Goal: Task Accomplishment & Management: Manage account settings

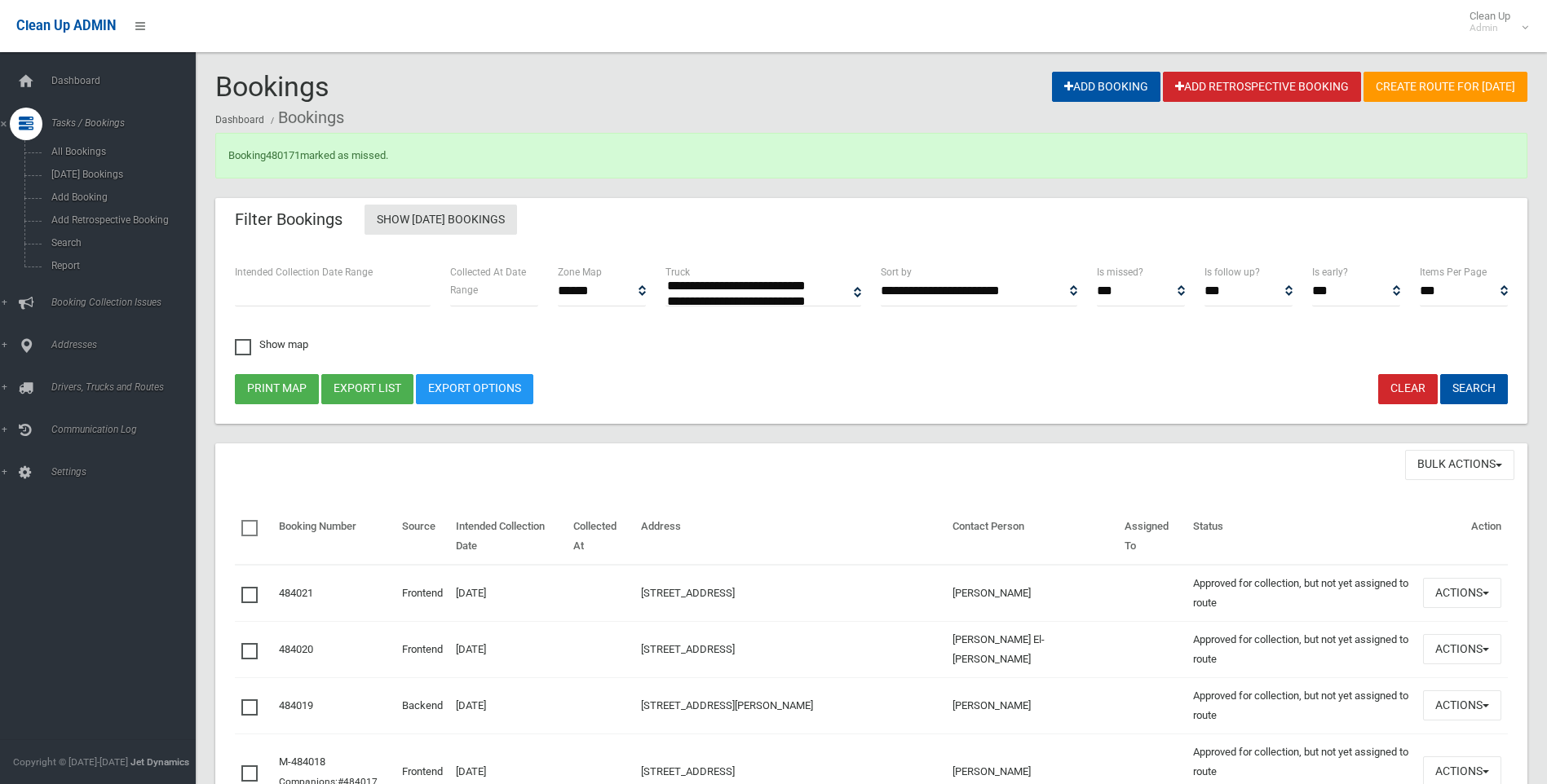
select select
click at [28, 237] on link "Search" at bounding box center [103, 242] width 208 height 23
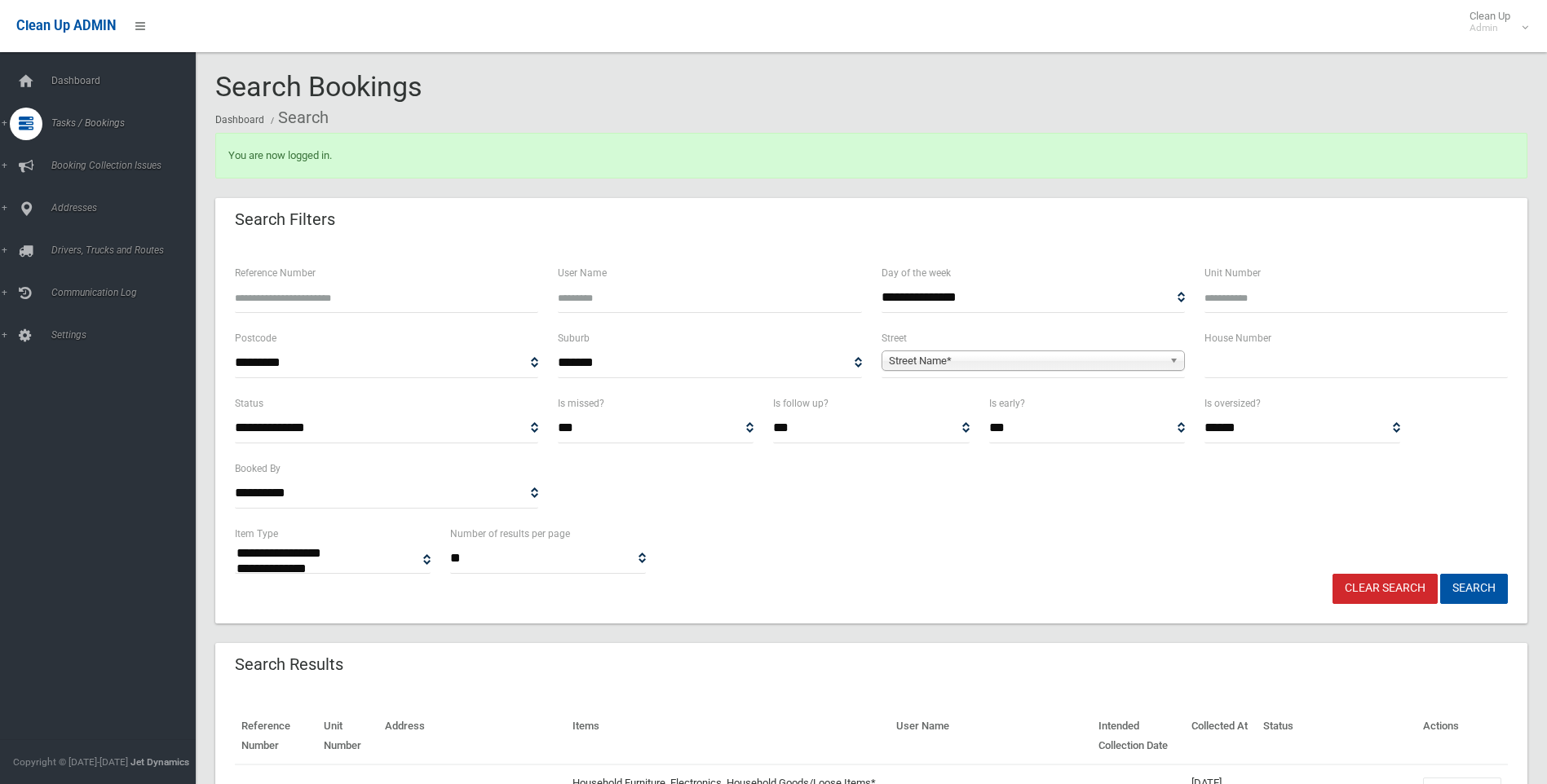
select select
click at [1479, 367] on input "text" at bounding box center [1356, 363] width 304 height 30
type input "*"
click at [980, 363] on span "Street Name*" at bounding box center [1026, 362] width 274 height 20
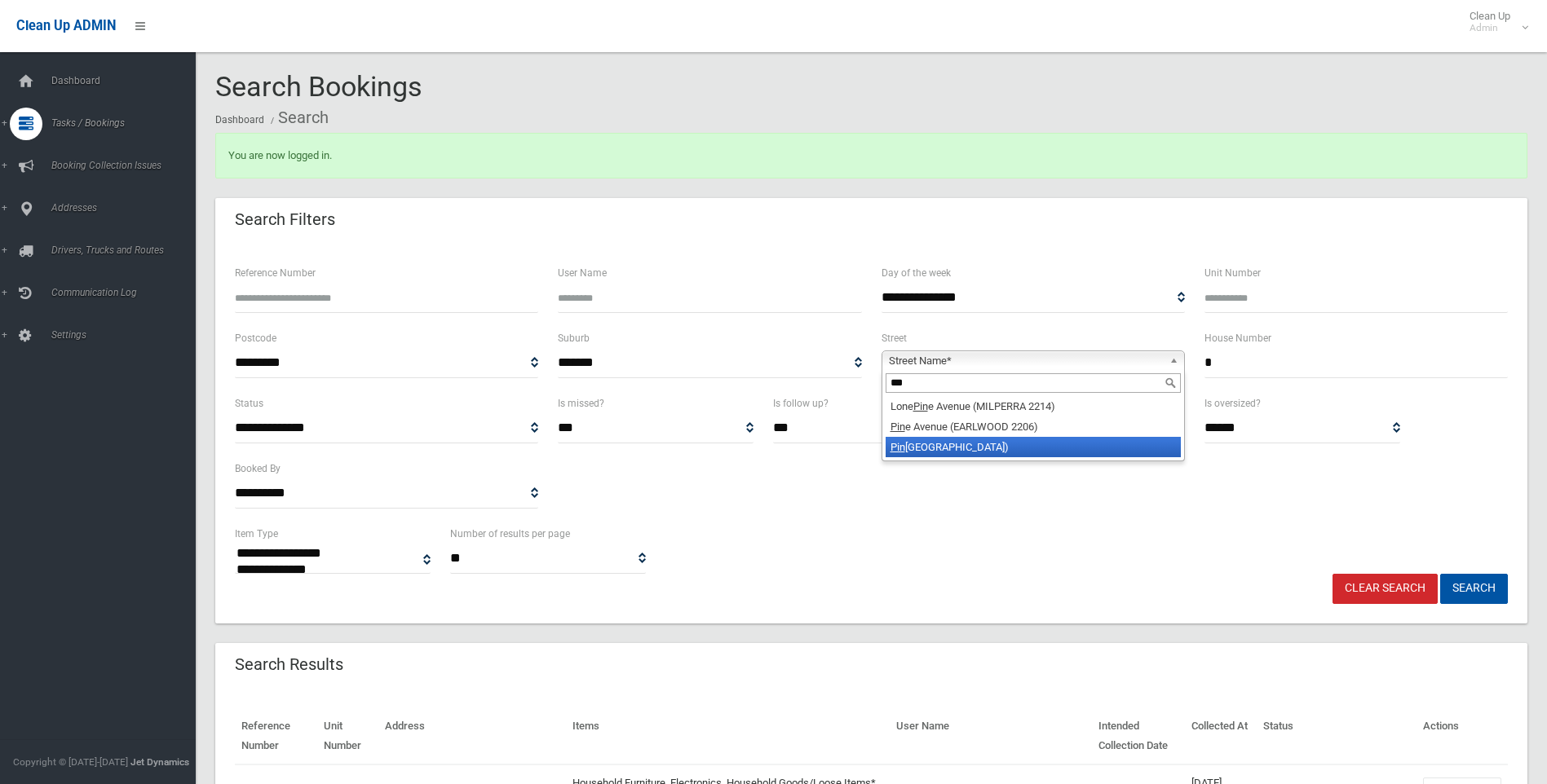
type input "***"
click at [1041, 454] on li "Pin eview Avenue (ROSELANDS 2196)" at bounding box center [1034, 447] width 296 height 20
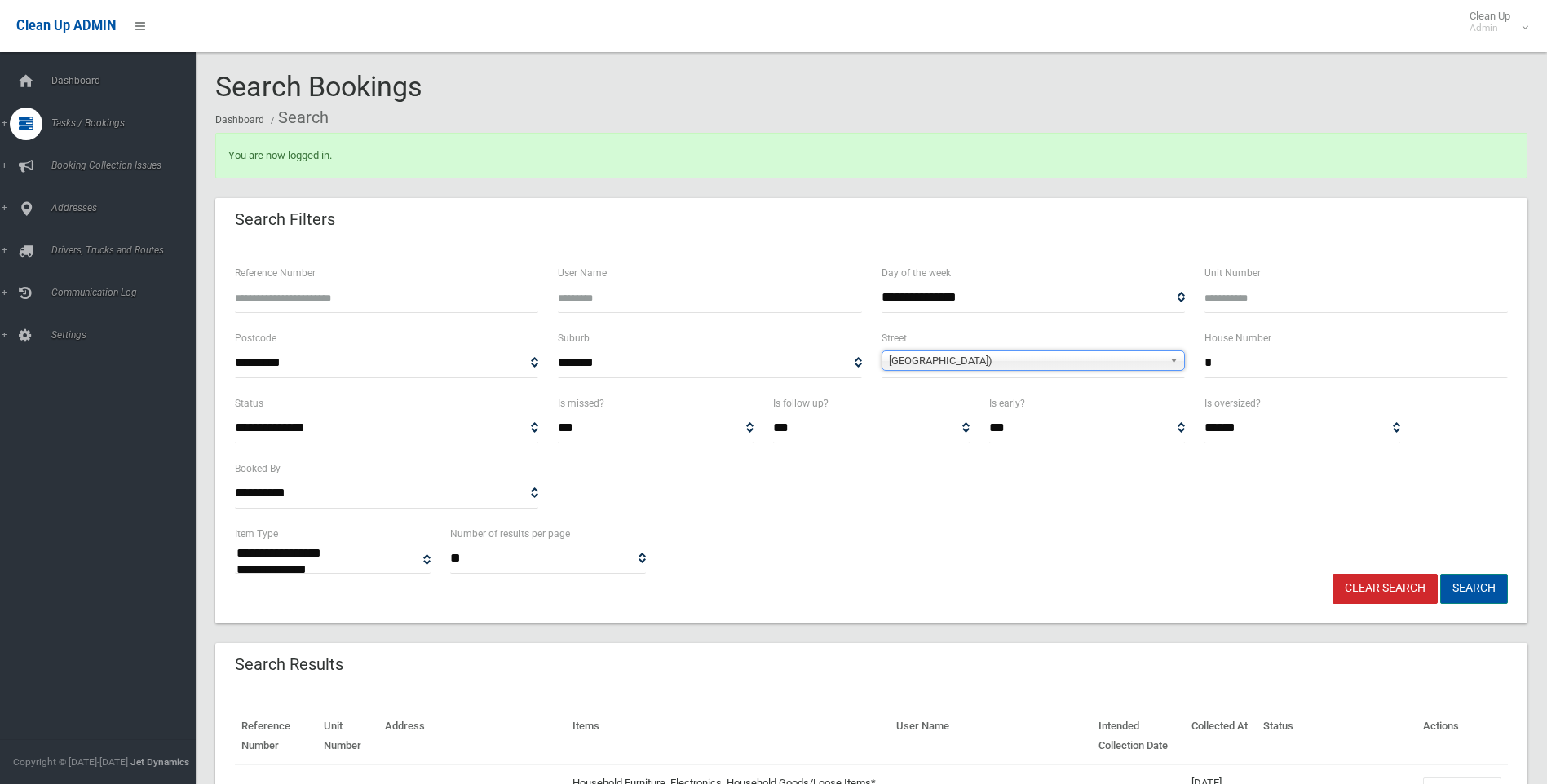
click at [1450, 585] on button "Search" at bounding box center [1474, 588] width 68 height 30
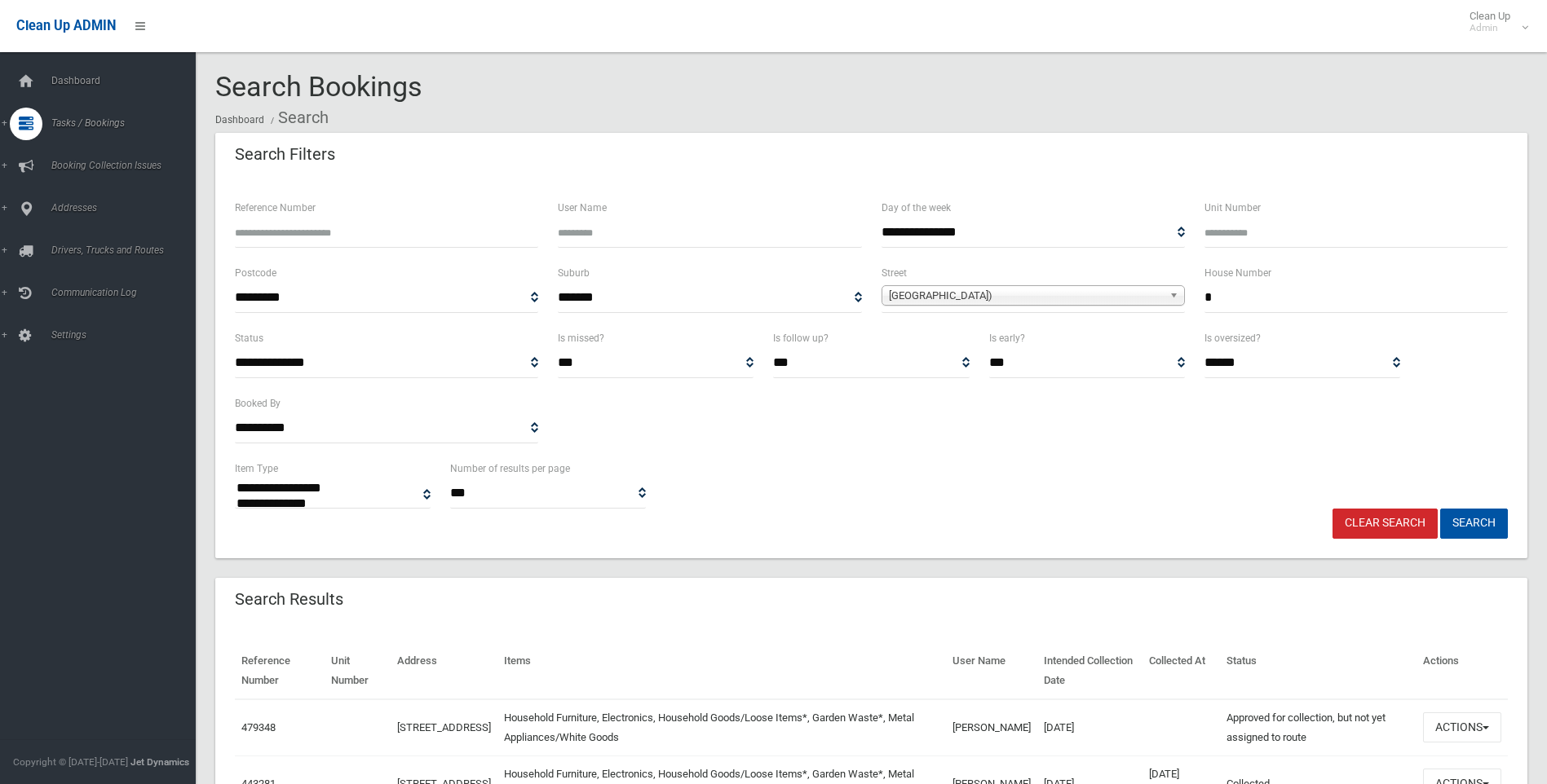
select select
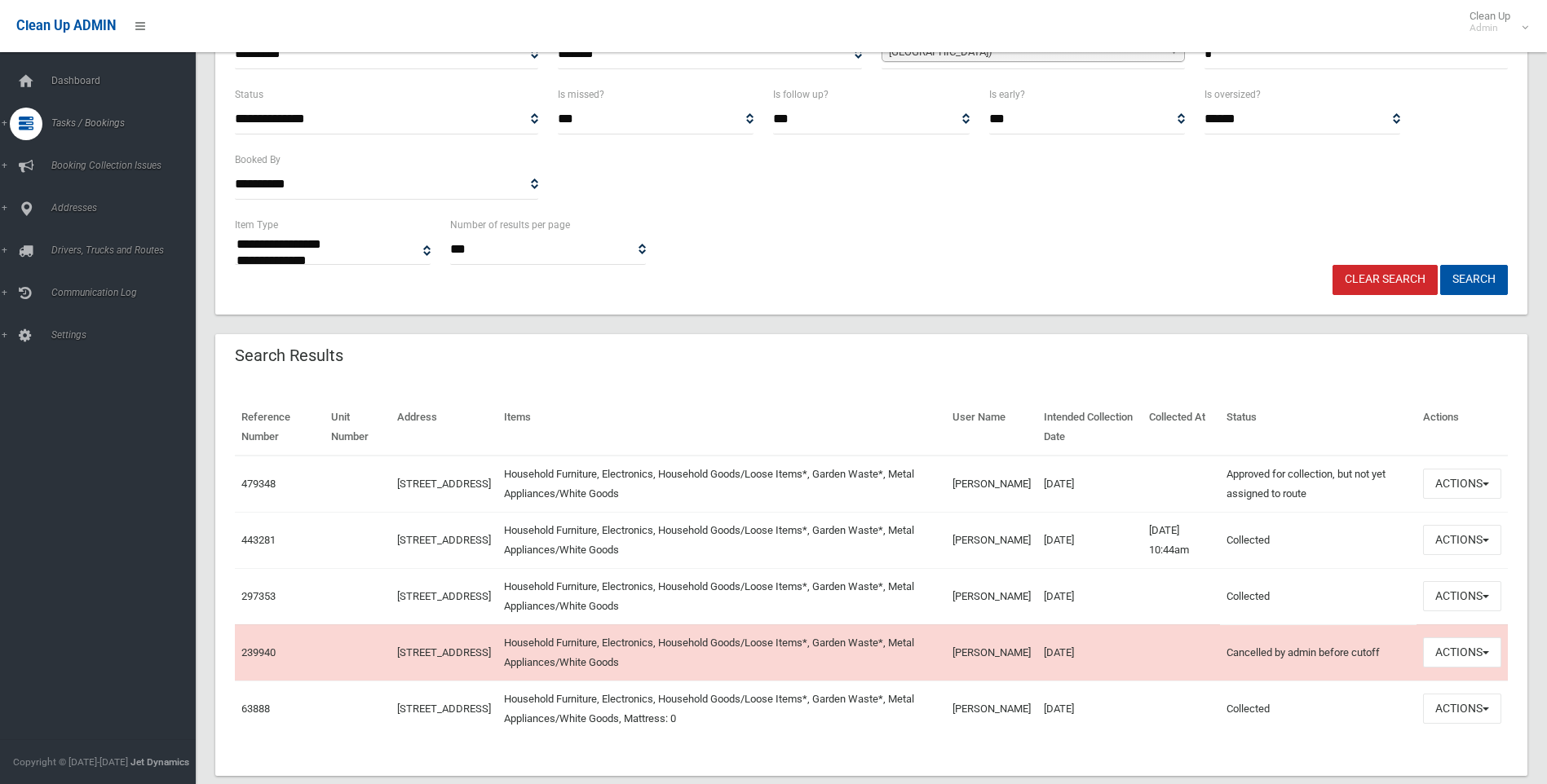
scroll to position [245, 0]
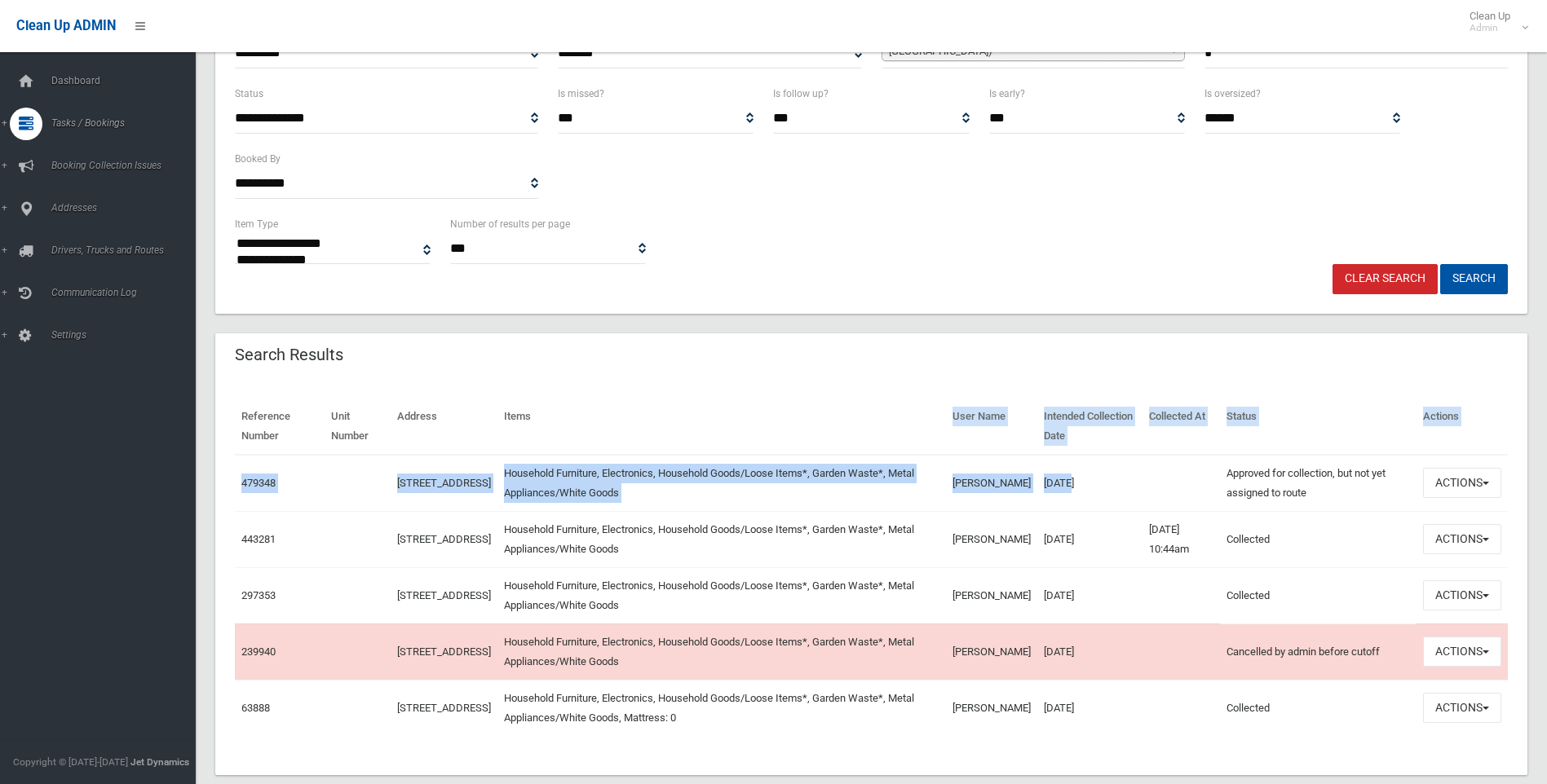
drag, startPoint x: 1003, startPoint y: 465, endPoint x: 947, endPoint y: 432, distance: 65.0
click at [947, 432] on table "Reference Number Unit Number Address Items User Name Intended Collection Date C…" at bounding box center [871, 567] width 1273 height 337
click at [946, 432] on th "Items" at bounding box center [722, 427] width 449 height 56
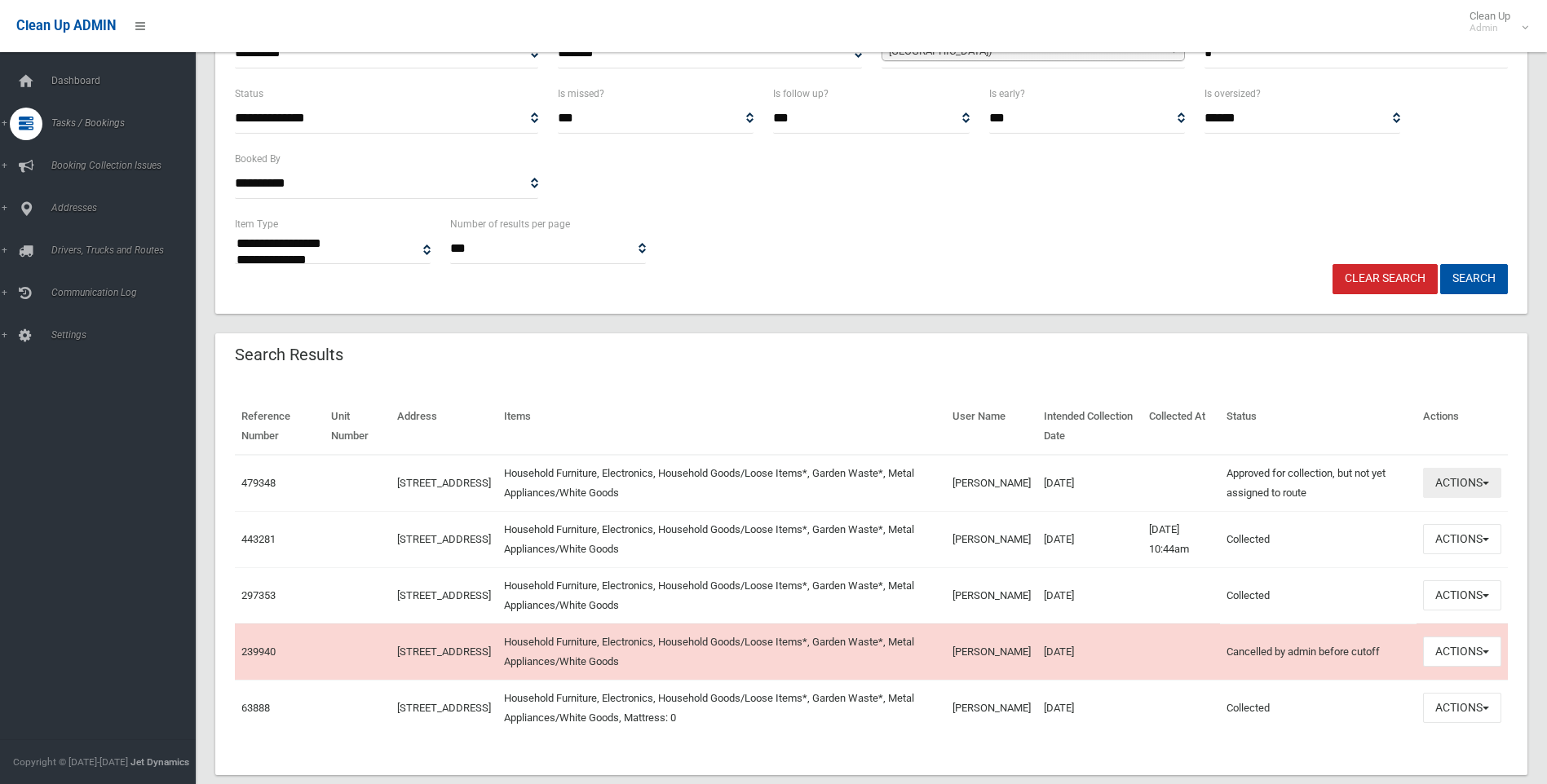
click at [1462, 481] on button "Actions" at bounding box center [1462, 482] width 78 height 30
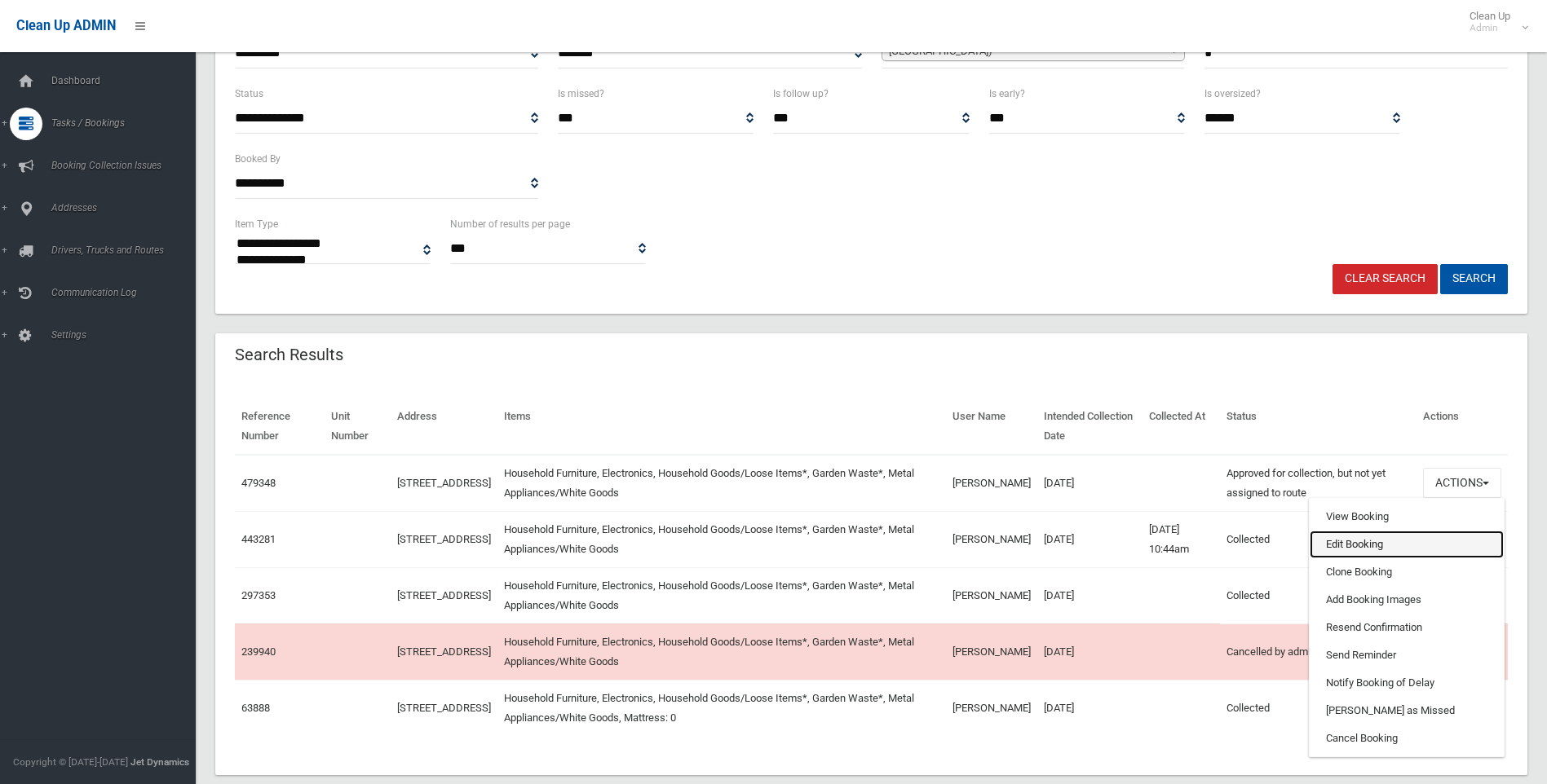
click at [1409, 537] on link "Edit Booking" at bounding box center [1406, 544] width 194 height 28
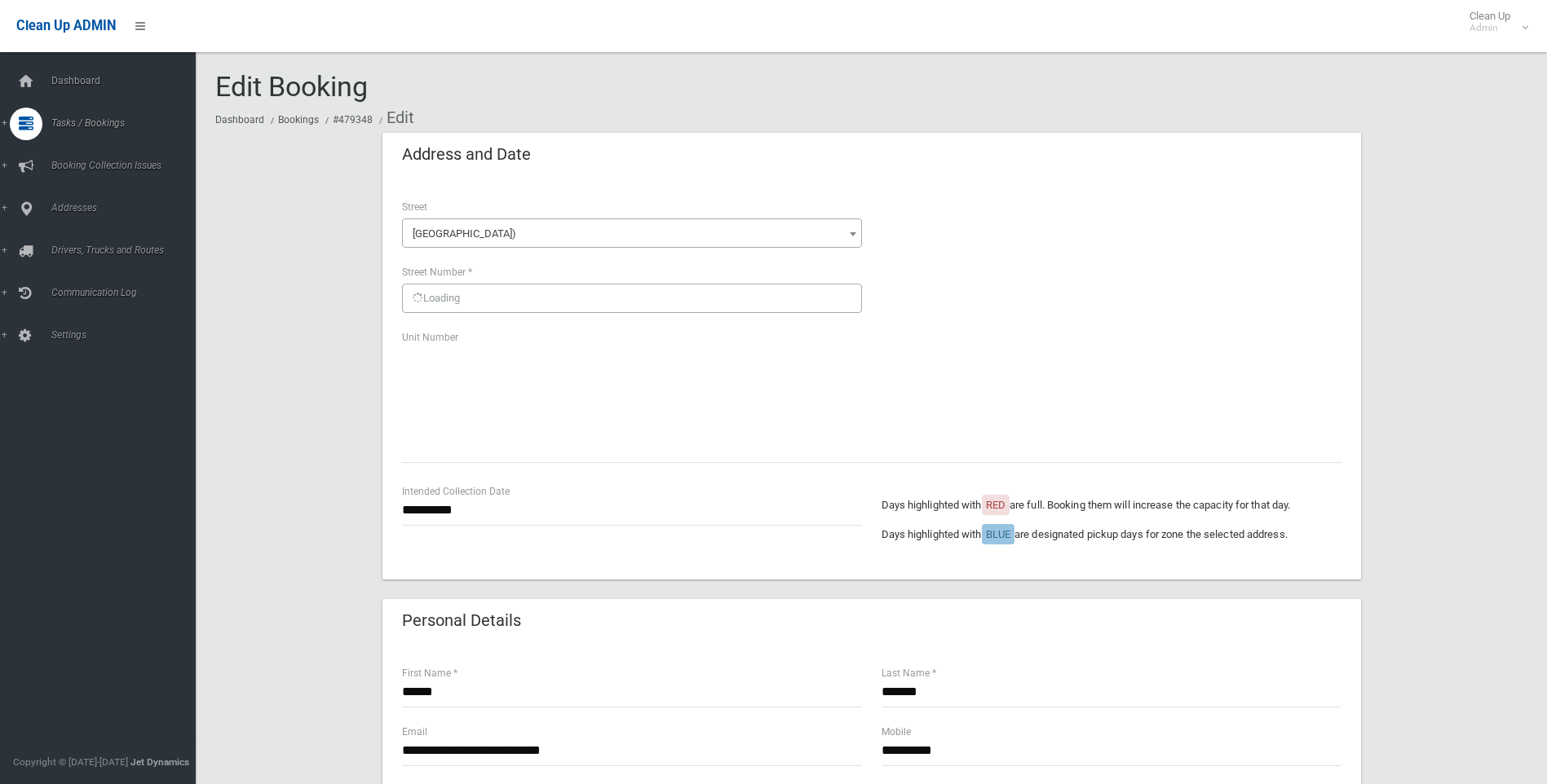
scroll to position [163, 0]
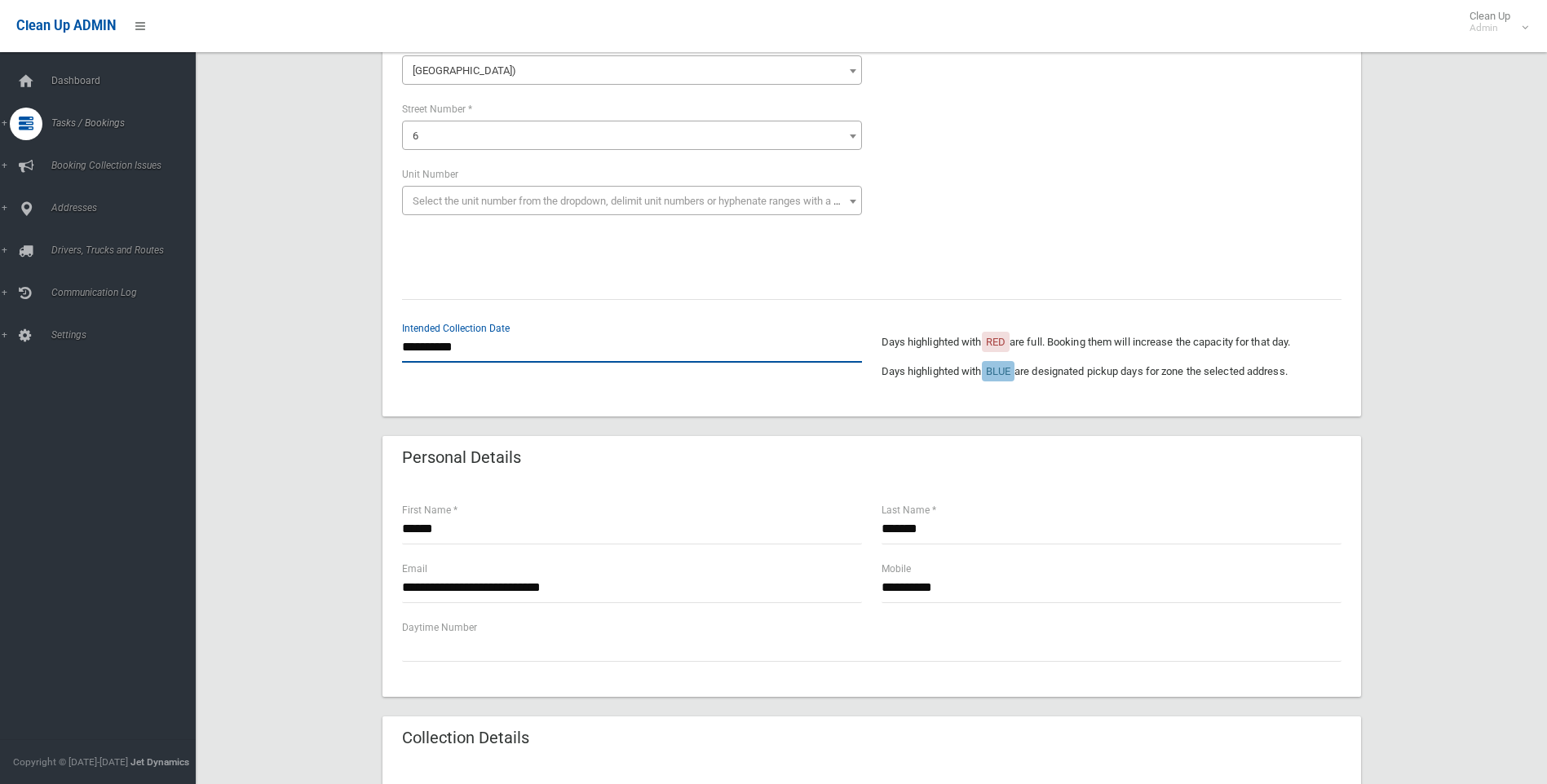
click at [481, 344] on input "**********" at bounding box center [631, 347] width 460 height 30
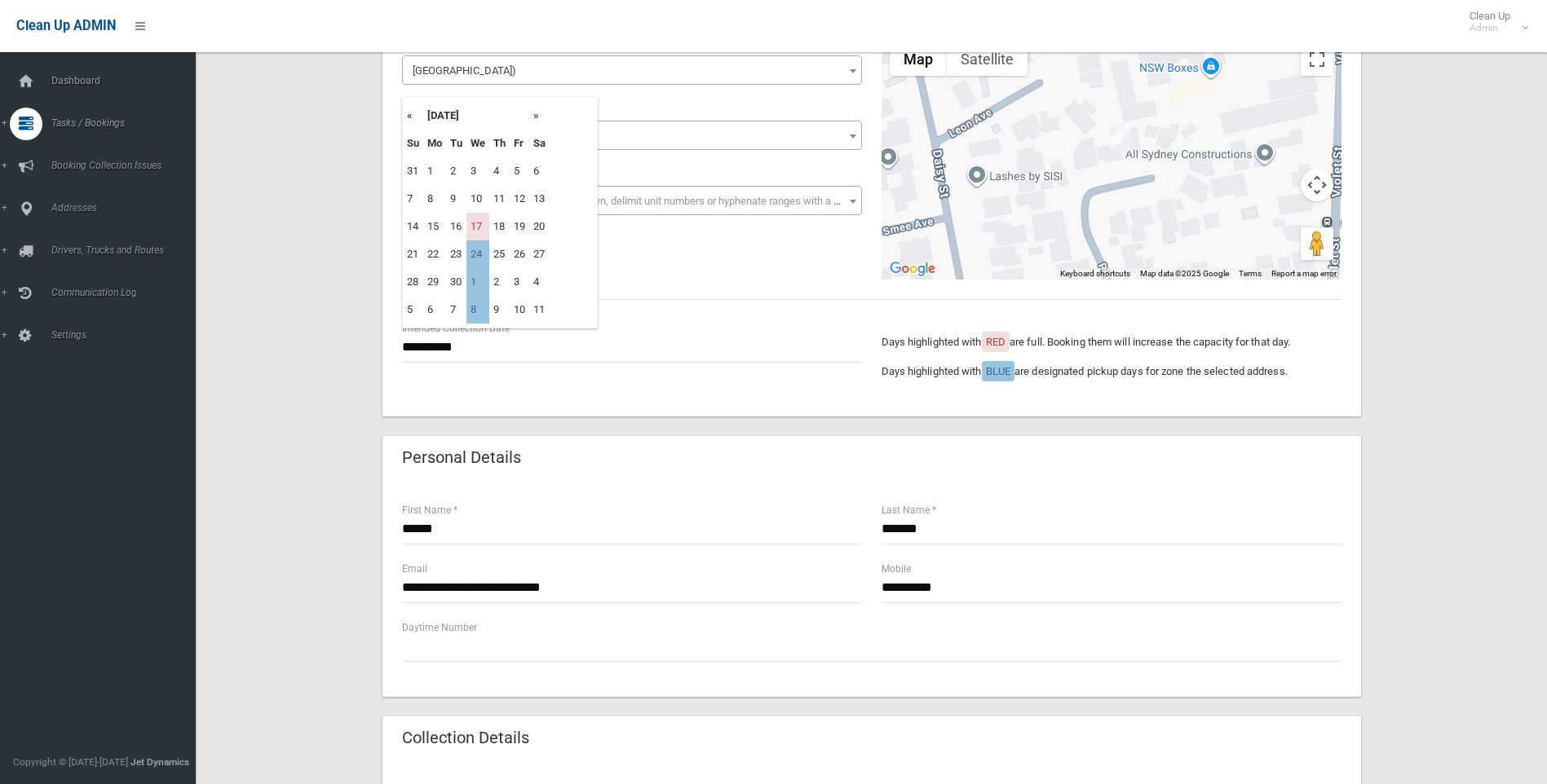
click at [539, 117] on th "»" at bounding box center [540, 115] width 20 height 28
click at [489, 221] on td "15" at bounding box center [477, 227] width 23 height 28
type input "**********"
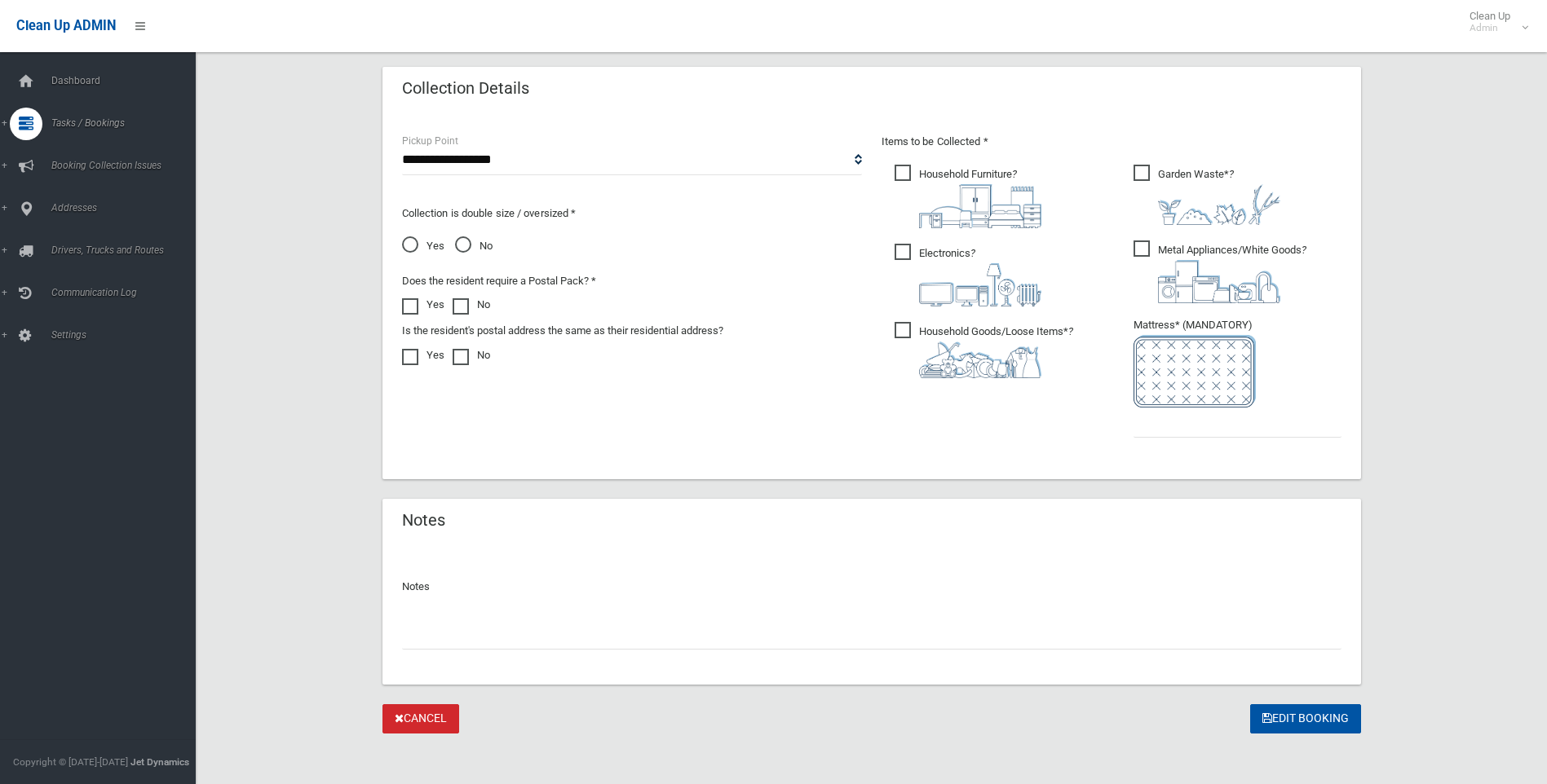
scroll to position [821, 0]
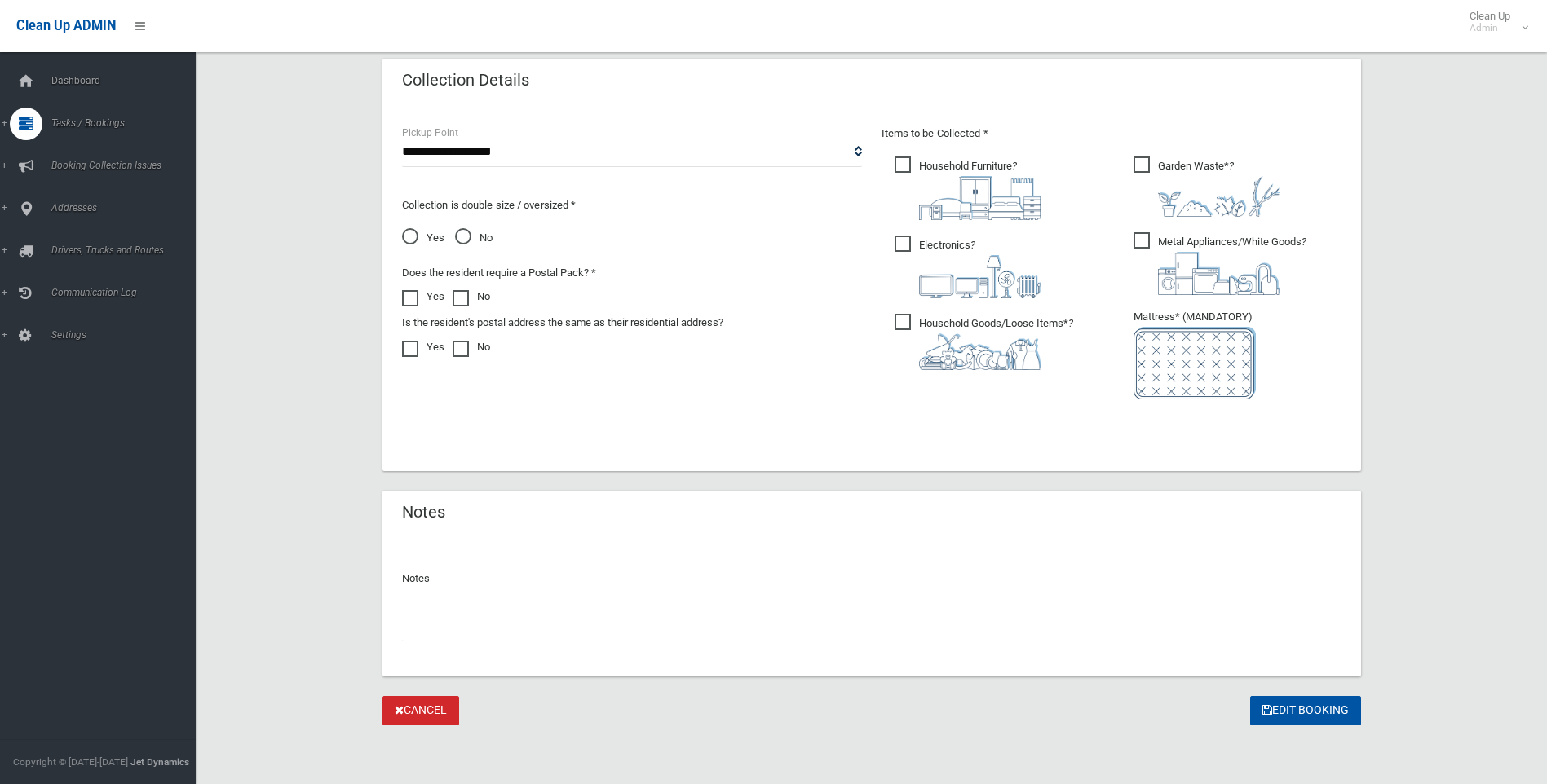
click at [642, 634] on input "text" at bounding box center [871, 625] width 939 height 30
type input "**********"
click at [1300, 404] on input "text" at bounding box center [1237, 414] width 208 height 30
type input "*"
click at [1289, 715] on button "Edit Booking" at bounding box center [1306, 711] width 111 height 30
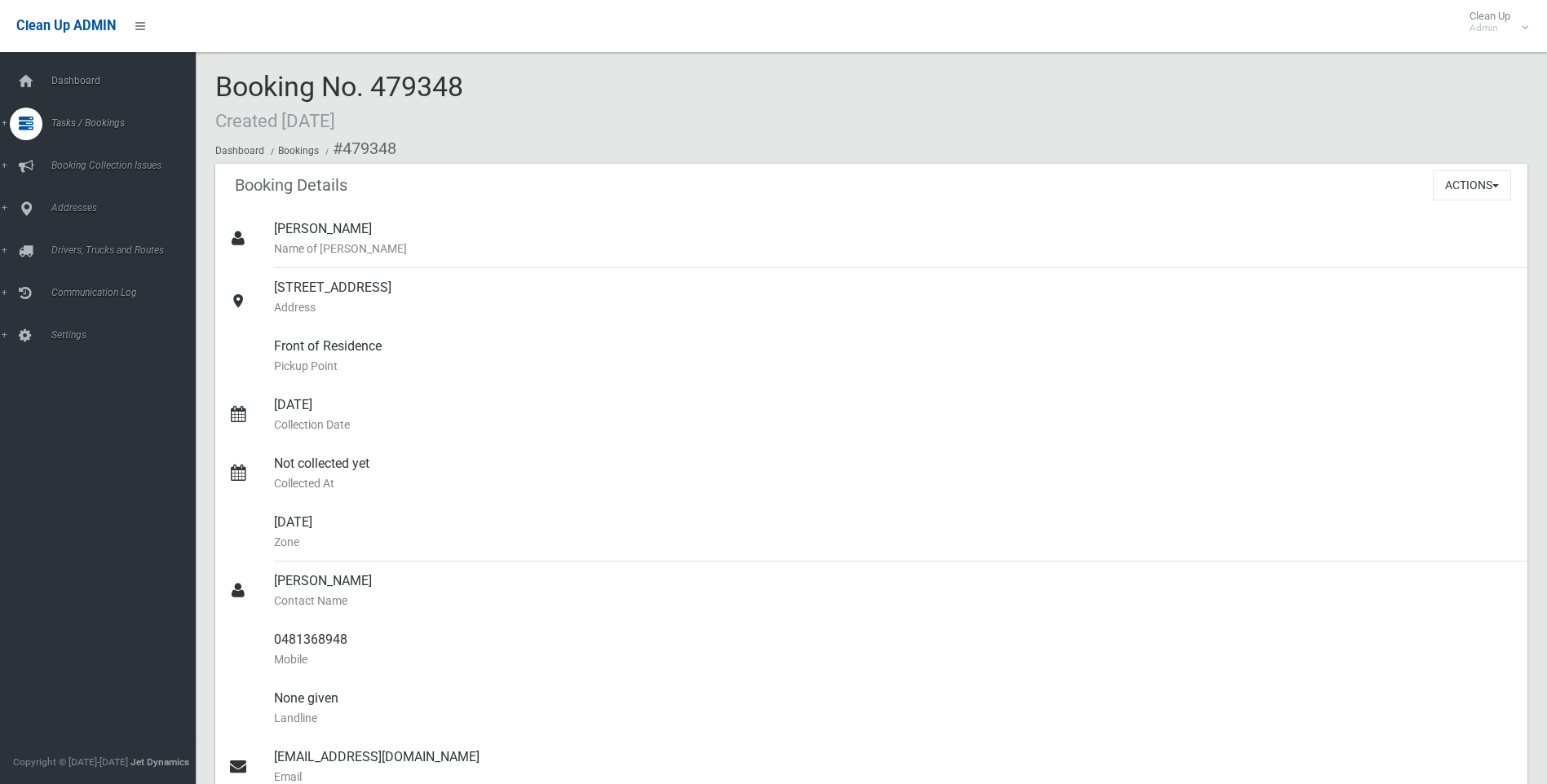
drag, startPoint x: 1528, startPoint y: 166, endPoint x: 1546, endPoint y: 173, distance: 19.3
